Goal: Check status: Check status

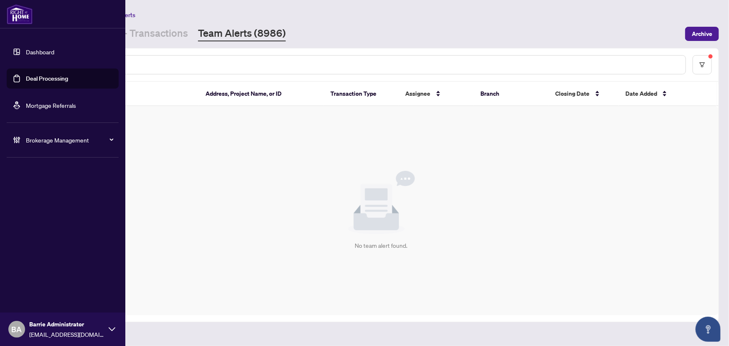
click at [62, 145] on div "Brokerage Management" at bounding box center [63, 140] width 112 height 20
click at [48, 197] on link "Manage Agents" at bounding box center [38, 200] width 41 height 8
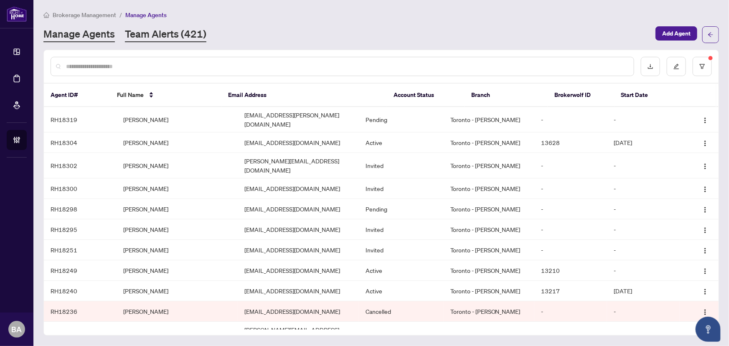
click at [166, 28] on link "Team Alerts (421)" at bounding box center [165, 34] width 81 height 15
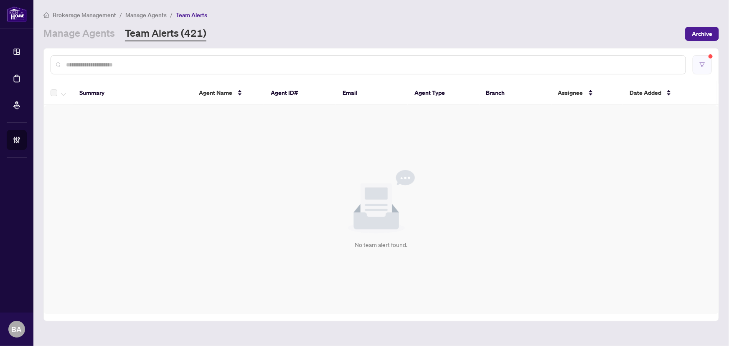
click at [708, 69] on button "button" at bounding box center [702, 64] width 19 height 19
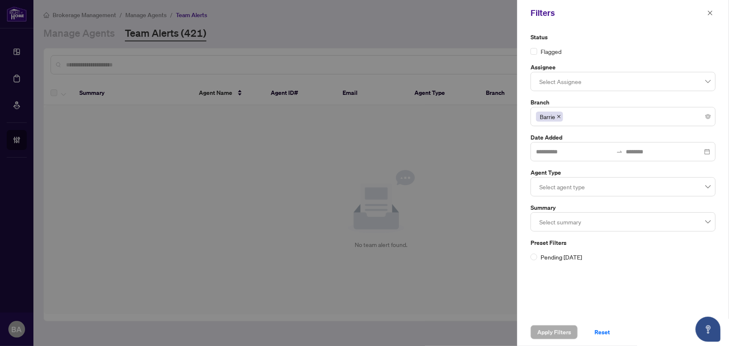
click at [413, 171] on div at bounding box center [364, 173] width 729 height 346
click at [710, 15] on icon "close" at bounding box center [710, 13] width 6 height 6
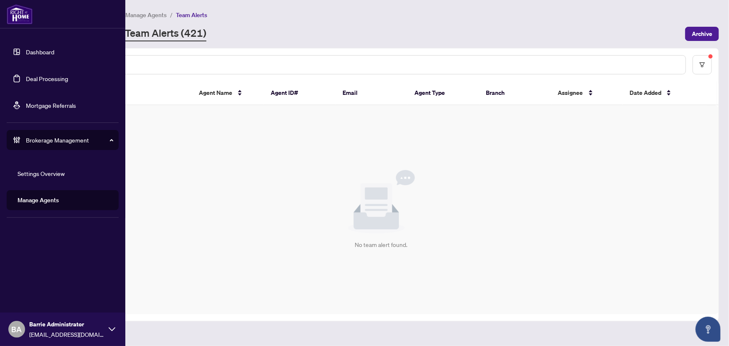
click at [55, 77] on link "Deal Processing" at bounding box center [47, 79] width 42 height 8
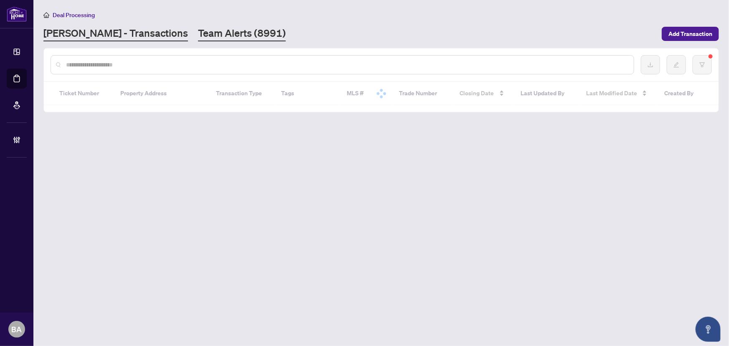
click at [212, 35] on link "Team Alerts (8991)" at bounding box center [242, 33] width 88 height 15
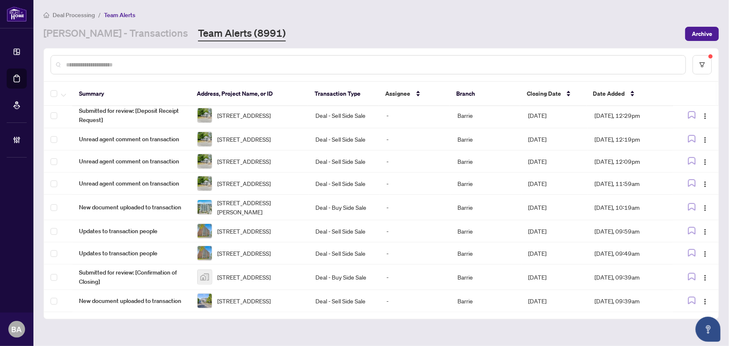
scroll to position [302, 0]
click at [711, 69] on button "button" at bounding box center [702, 64] width 19 height 19
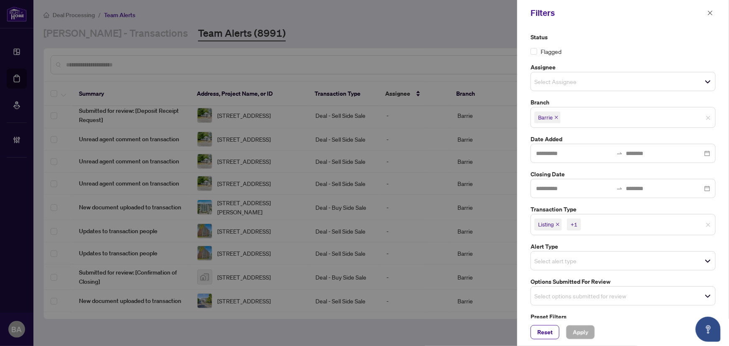
click at [430, 13] on div at bounding box center [364, 173] width 729 height 346
click at [709, 16] on span "button" at bounding box center [710, 12] width 6 height 13
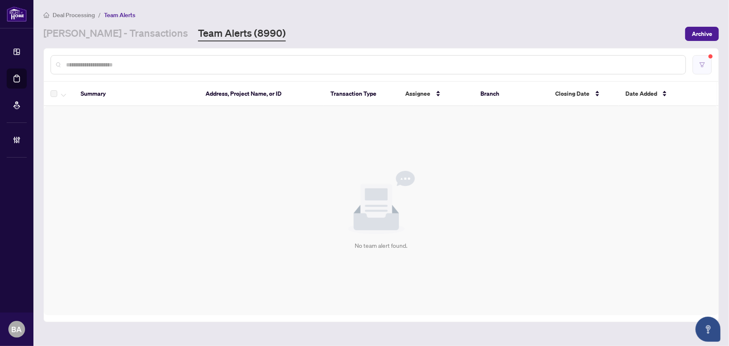
click at [711, 68] on button "button" at bounding box center [702, 64] width 19 height 19
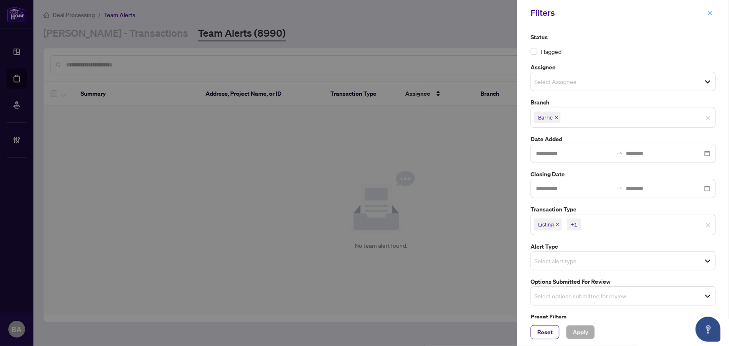
click at [707, 13] on icon "close" at bounding box center [710, 13] width 6 height 6
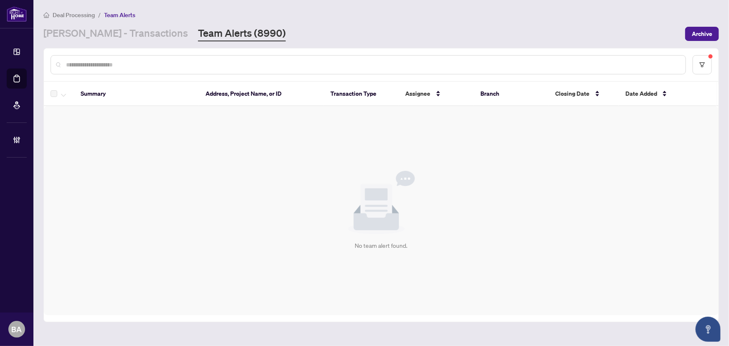
click at [95, 44] on main "Deal Processing / Team Alerts RAHR - Transactions Team Alerts (8990) Archive Su…" at bounding box center [381, 173] width 696 height 346
click at [98, 34] on link "[PERSON_NAME] - Transactions" at bounding box center [115, 33] width 145 height 15
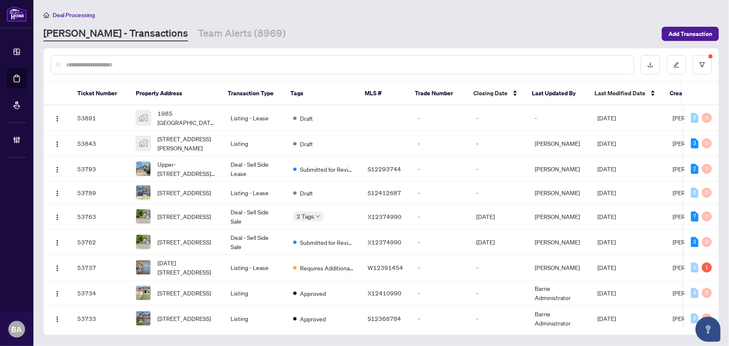
click at [214, 25] on div "Deal Processing RAHR - Transactions Team Alerts (8969) Add Transaction" at bounding box center [381, 25] width 676 height 31
click at [209, 39] on link "Team Alerts (8969)" at bounding box center [242, 33] width 88 height 15
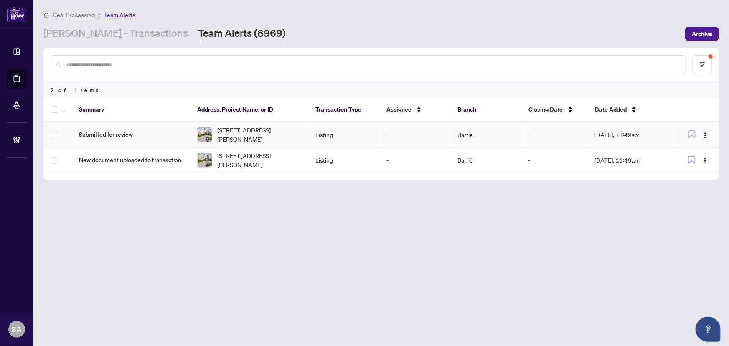
click at [115, 143] on td "Submitted for review" at bounding box center [131, 134] width 118 height 25
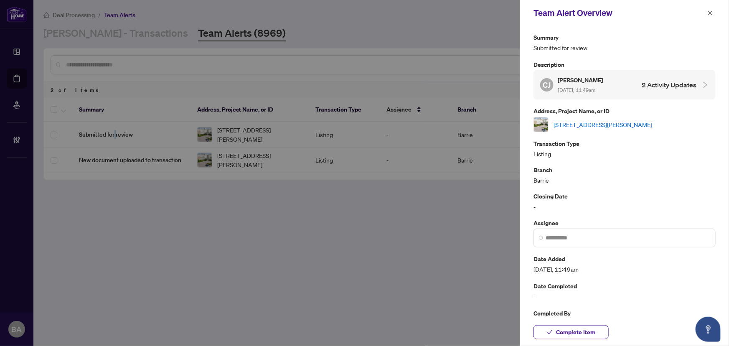
click at [611, 121] on link "[STREET_ADDRESS][PERSON_NAME]" at bounding box center [603, 124] width 99 height 9
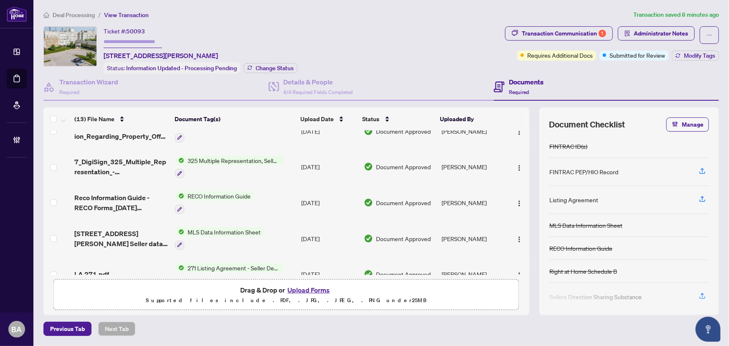
scroll to position [319, 0]
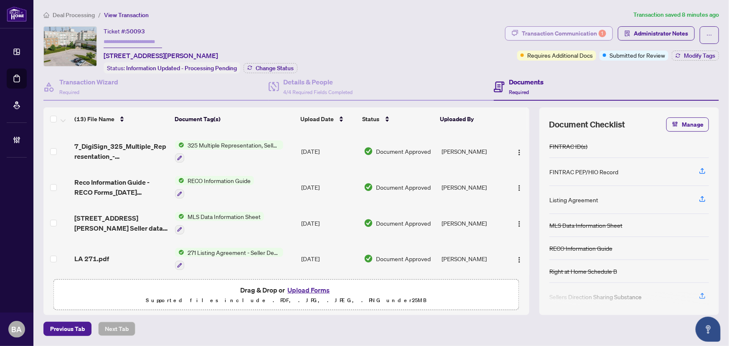
click at [543, 31] on div "Transaction Communication 1" at bounding box center [564, 33] width 84 height 13
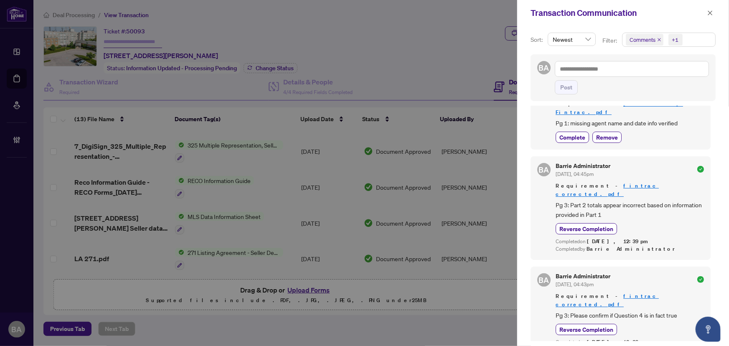
scroll to position [0, 0]
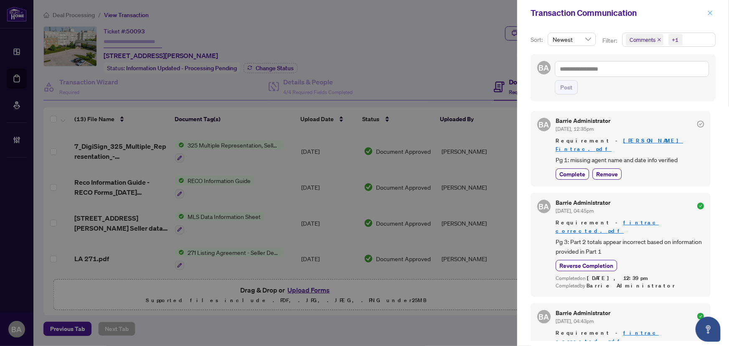
click at [709, 10] on icon "close" at bounding box center [710, 13] width 6 height 6
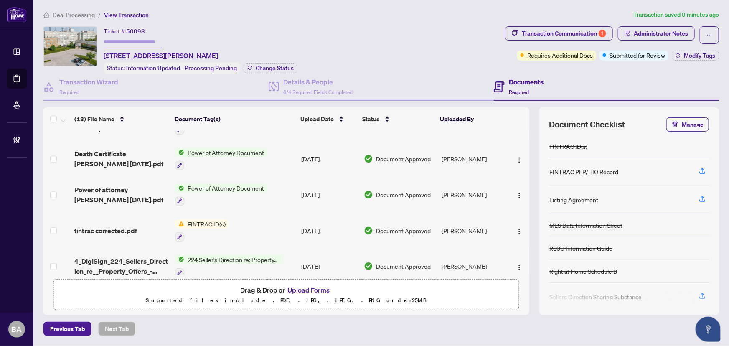
scroll to position [130, 0]
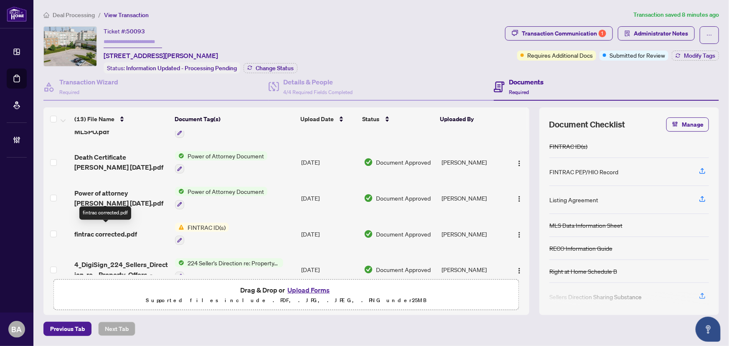
click at [124, 229] on span "fintrac corrected.pdf" at bounding box center [105, 234] width 63 height 10
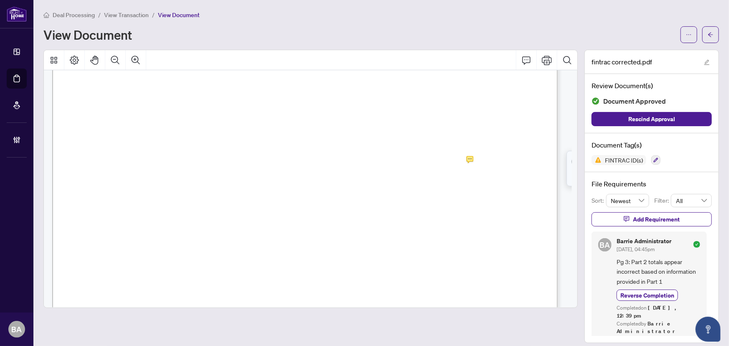
scroll to position [190, 0]
click at [708, 32] on icon "arrow-left" at bounding box center [711, 35] width 6 height 6
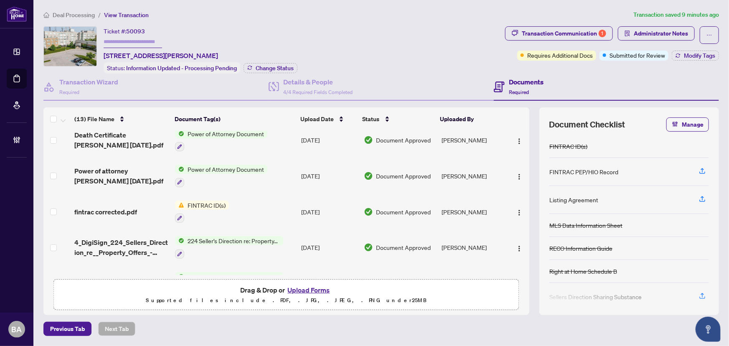
scroll to position [319, 0]
